Goal: Communication & Community: Share content

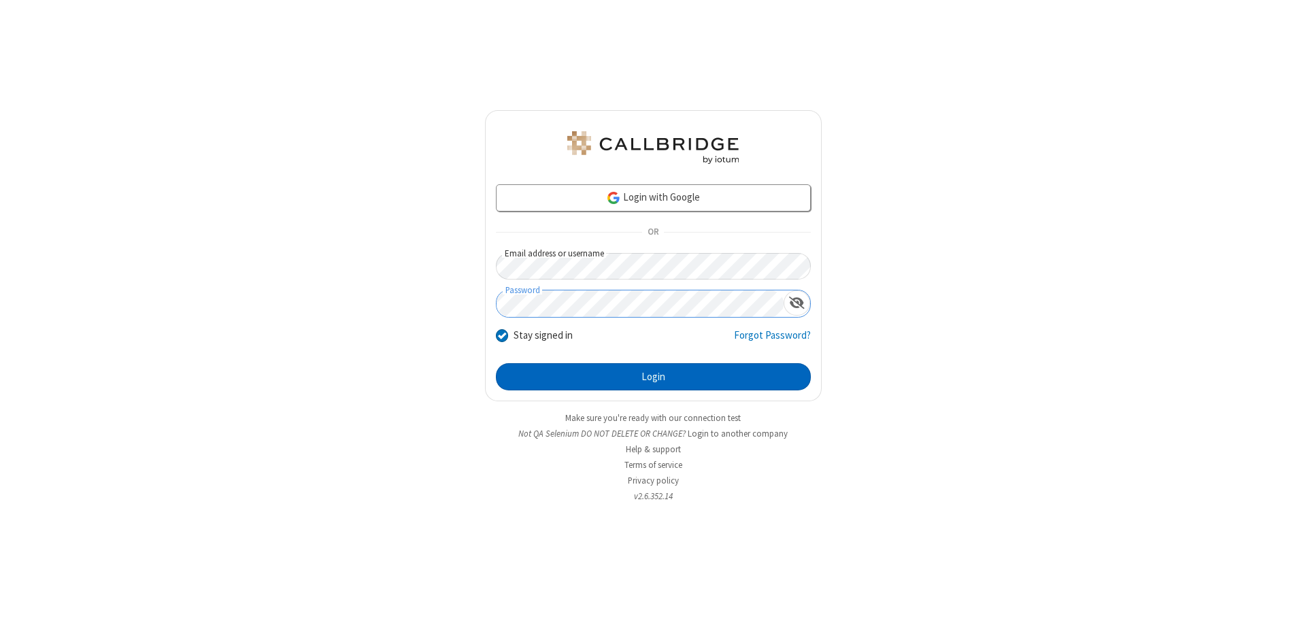
click at [653, 377] on button "Login" at bounding box center [653, 376] width 315 height 27
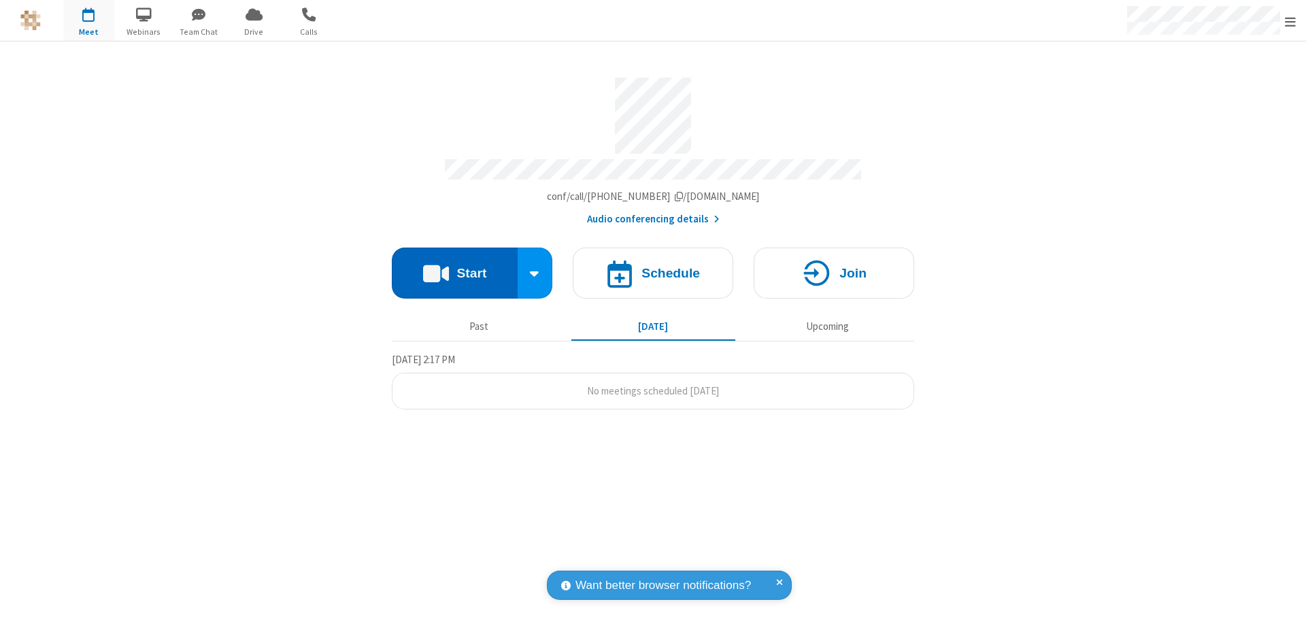
click at [454, 267] on button "Start" at bounding box center [455, 273] width 126 height 51
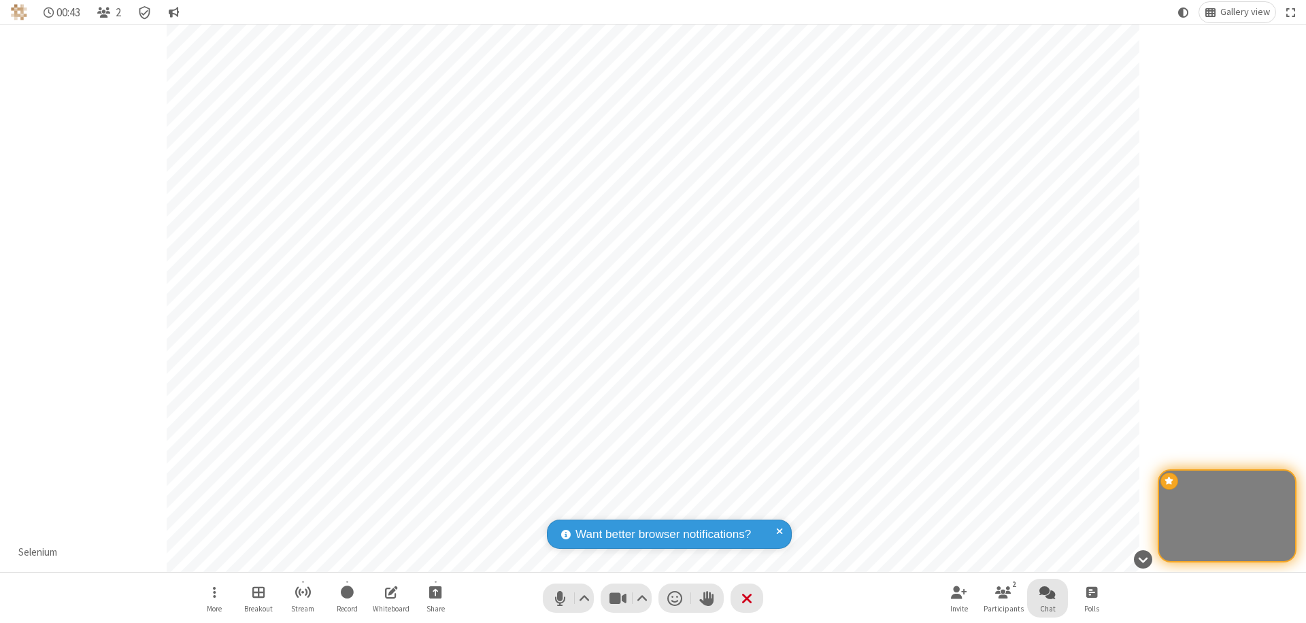
click at [1048, 592] on span "Open chat" at bounding box center [1047, 592] width 16 height 17
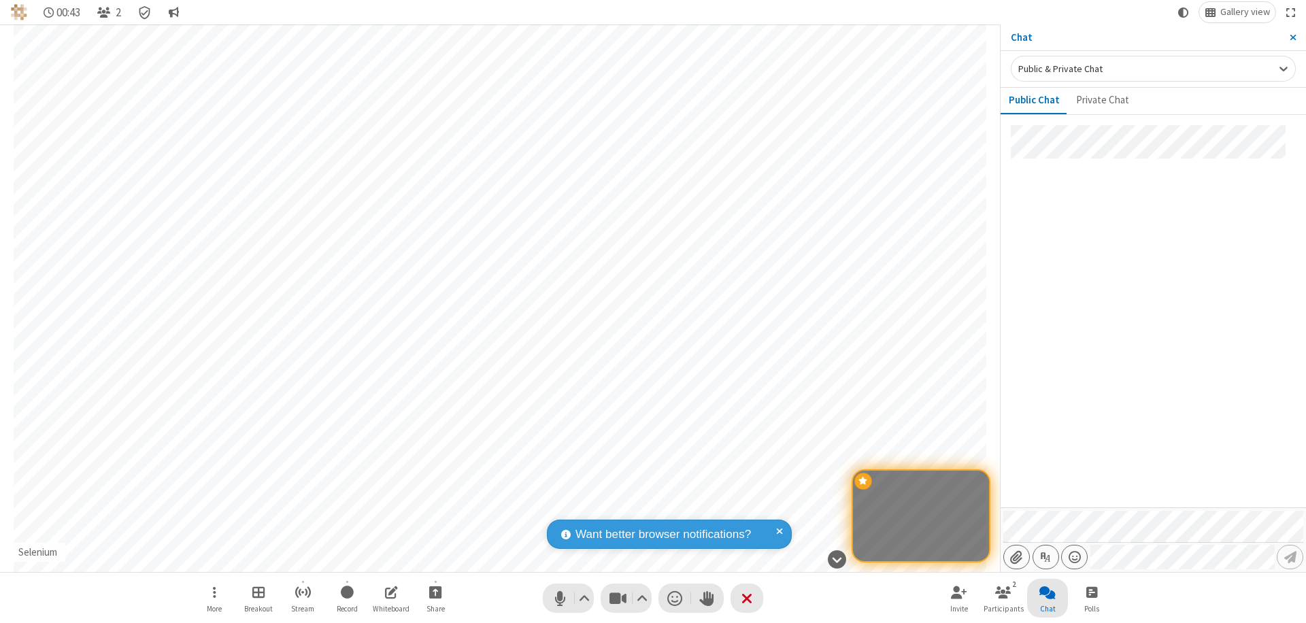
type input "C:\fakepath\doc_test.docx"
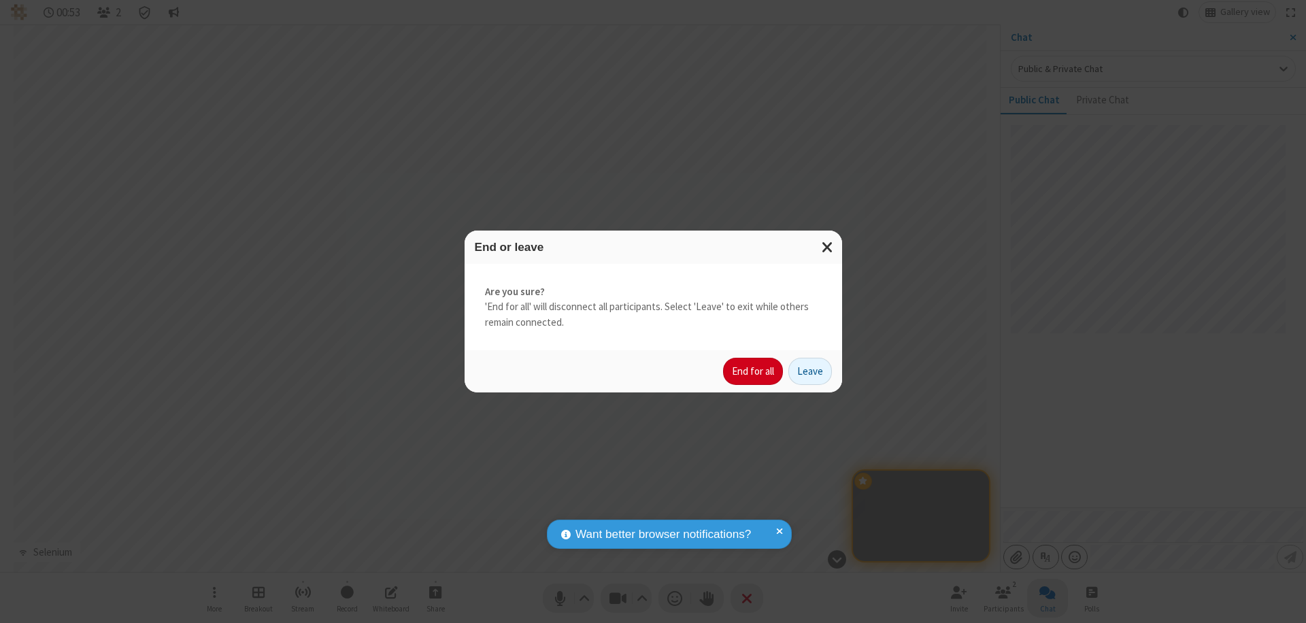
click at [754, 371] on button "End for all" at bounding box center [753, 371] width 60 height 27
